Goal: Transaction & Acquisition: Purchase product/service

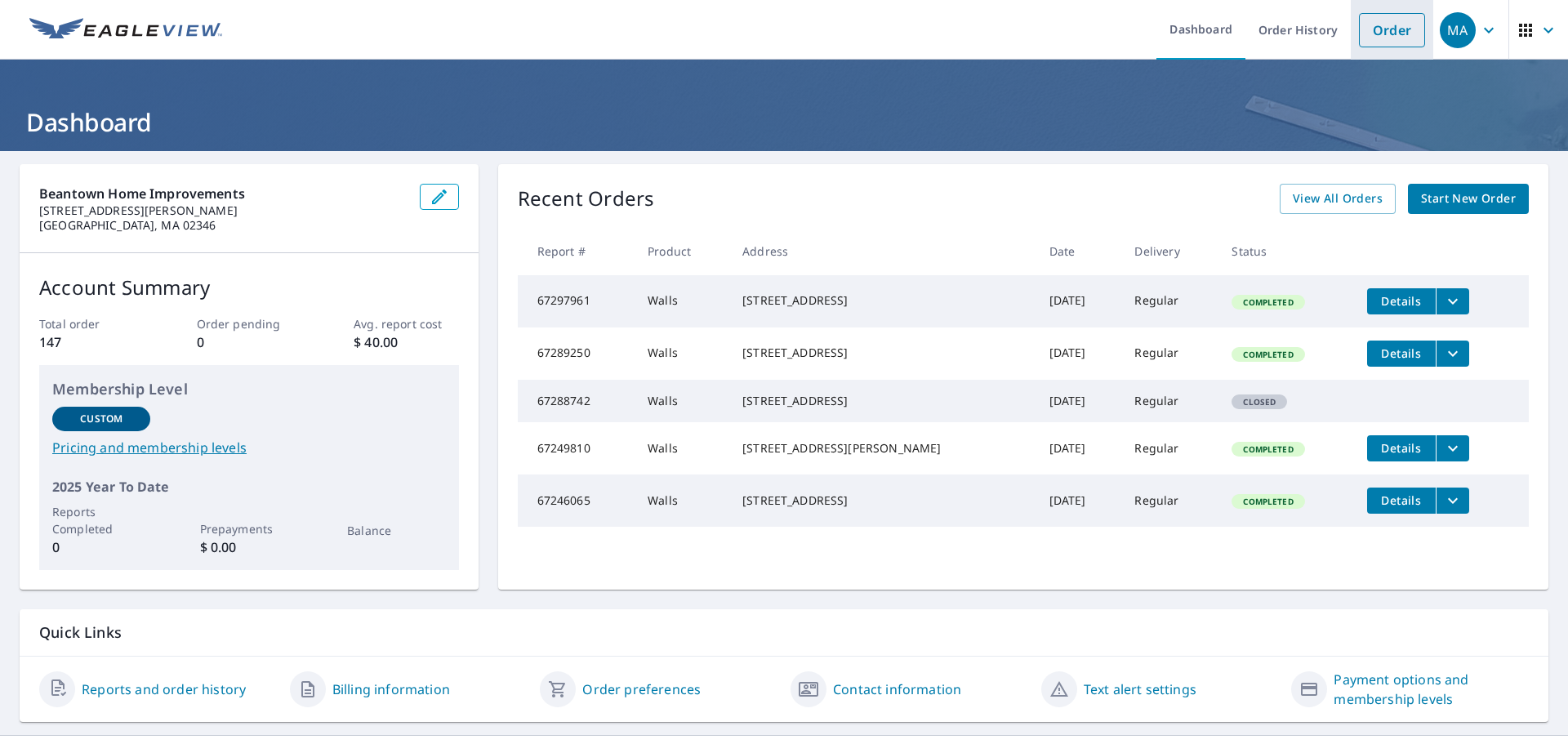
click at [1372, 32] on link "Order" at bounding box center [1392, 30] width 66 height 34
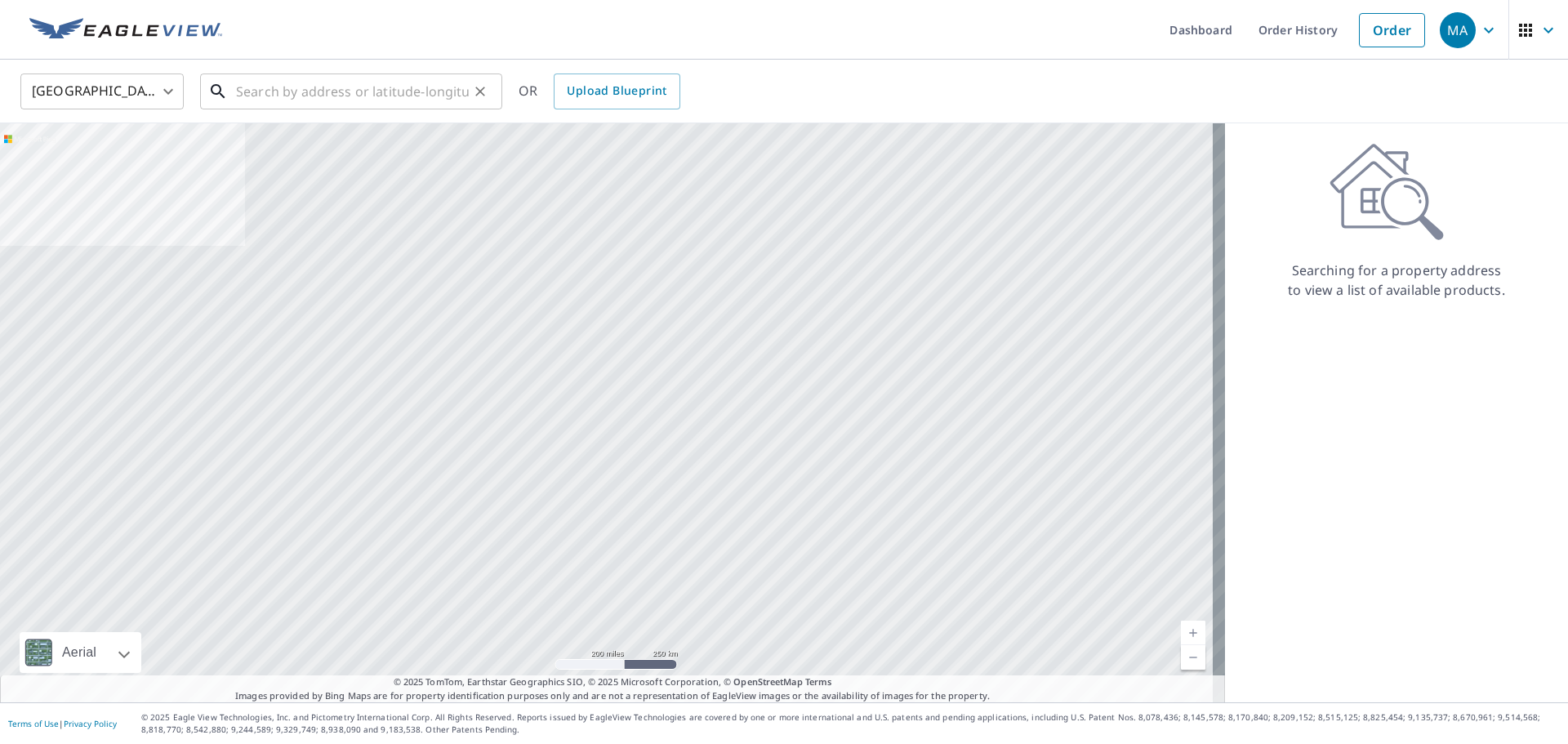
click at [283, 100] on input "text" at bounding box center [352, 91] width 233 height 45
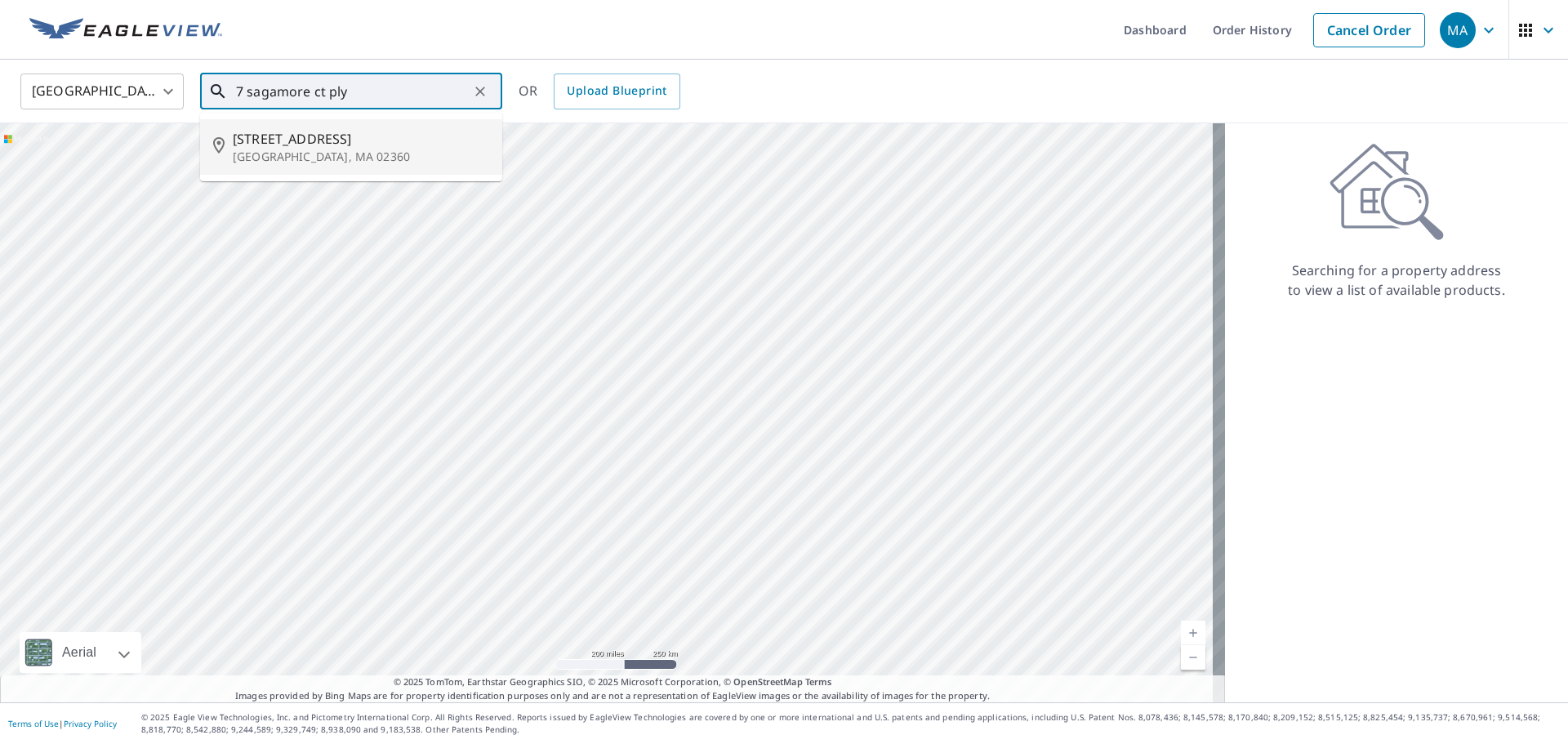
click at [275, 140] on span "[STREET_ADDRESS]" at bounding box center [360, 139] width 256 height 19
type input "[STREET_ADDRESS]"
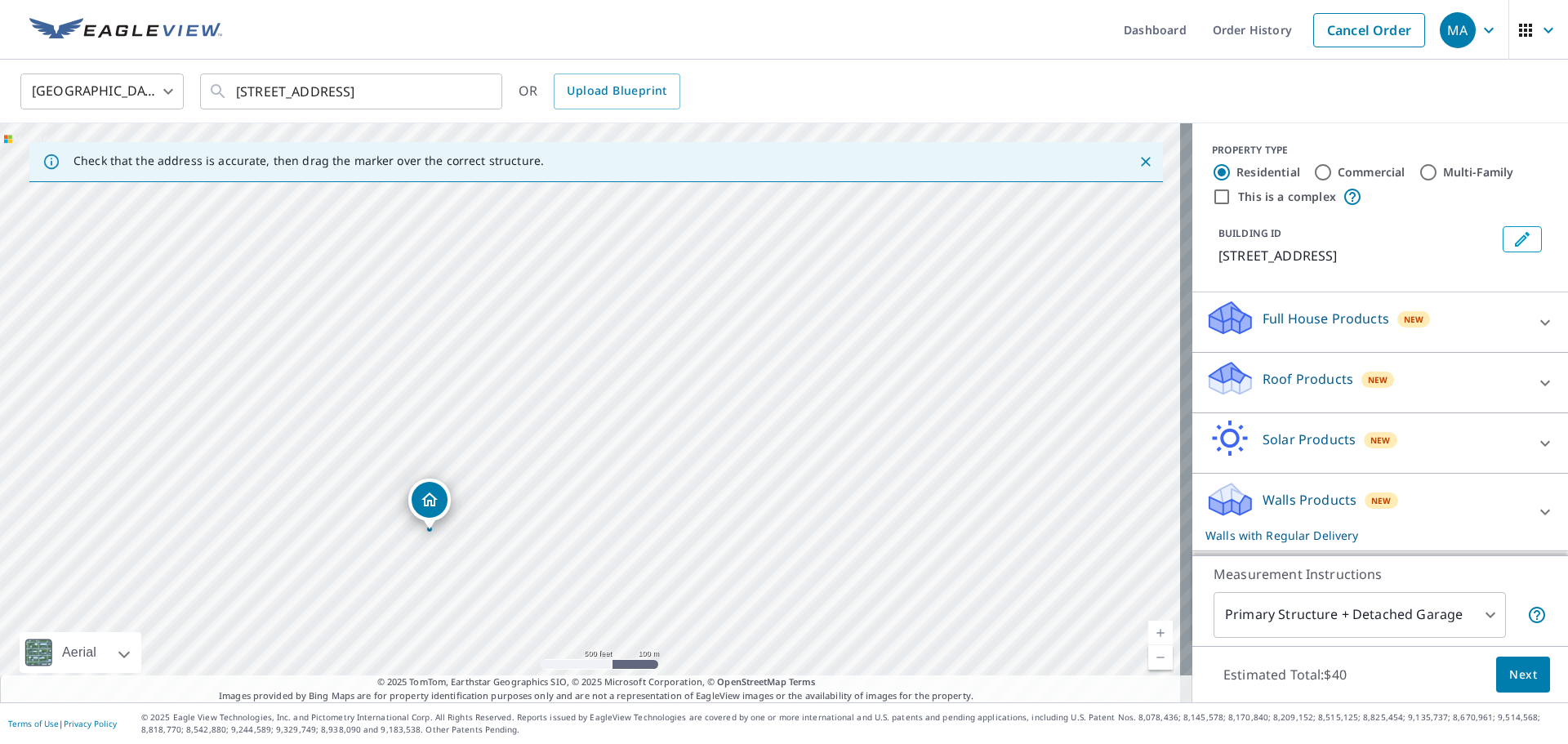
drag, startPoint x: 792, startPoint y: 511, endPoint x: 285, endPoint y: 590, distance: 513.1
click at [285, 590] on div "[STREET_ADDRESS]" at bounding box center [596, 413] width 1192 height 579
drag, startPoint x: 304, startPoint y: 536, endPoint x: 782, endPoint y: 289, distance: 538.0
click at [782, 289] on div "[STREET_ADDRESS]" at bounding box center [596, 413] width 1192 height 579
click at [1509, 679] on span "Next" at bounding box center [1523, 674] width 28 height 20
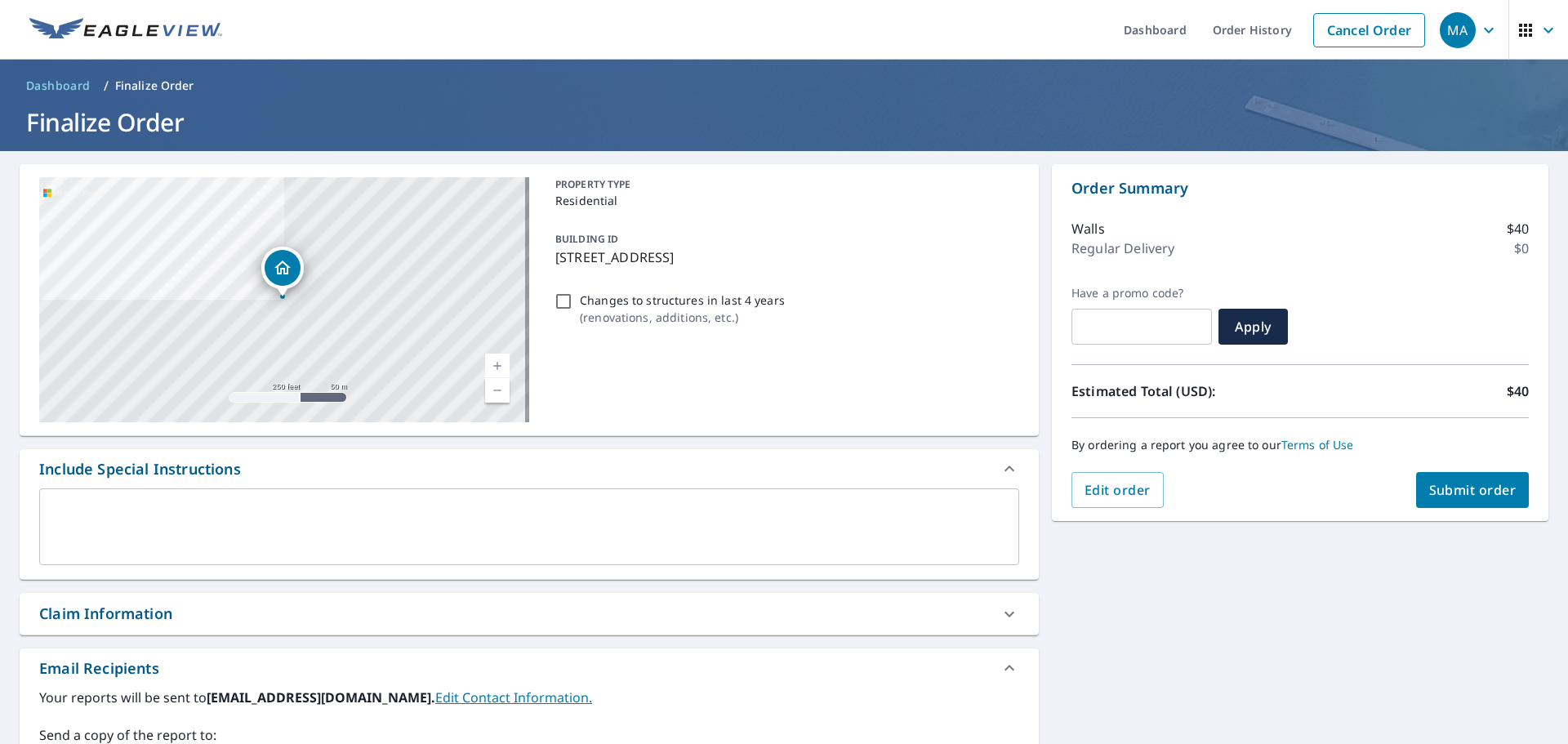
click at [1454, 493] on span "Submit order" at bounding box center [1473, 490] width 87 height 18
